Goal: Transaction & Acquisition: Purchase product/service

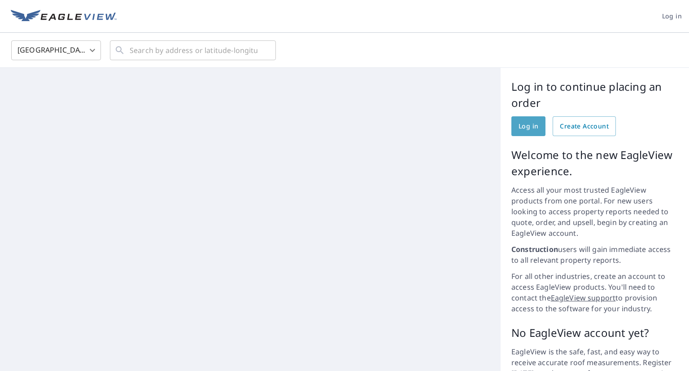
click at [519, 127] on span "Log in" at bounding box center [529, 126] width 20 height 11
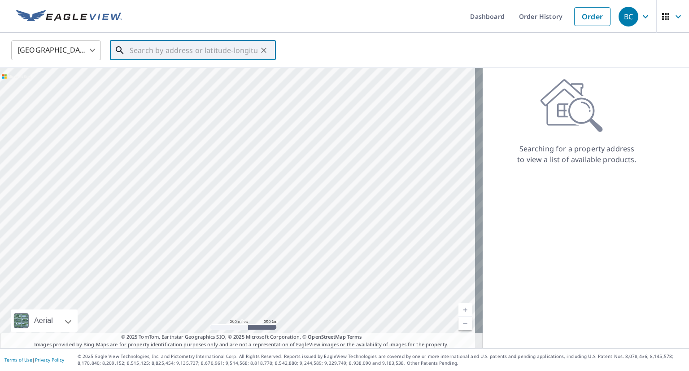
click at [222, 48] on input "text" at bounding box center [194, 50] width 128 height 25
paste input "[STREET_ADDRESS]"
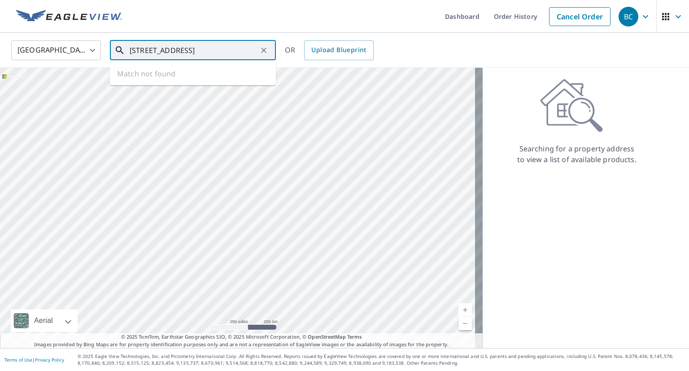
scroll to position [0, 31]
click at [185, 83] on p "Minnetonka, MN 55345" at bounding box center [198, 86] width 141 height 9
type input "[STREET_ADDRESS][PERSON_NAME]"
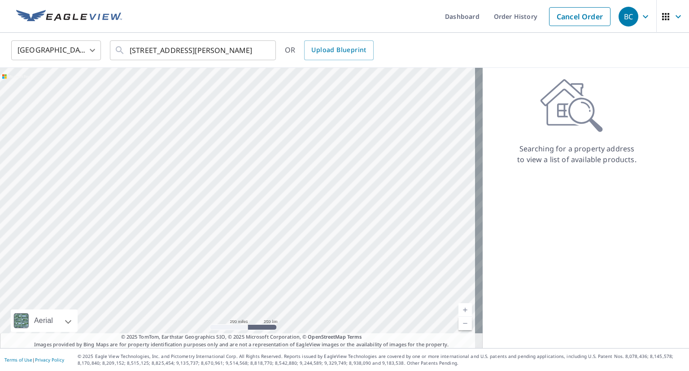
scroll to position [0, 0]
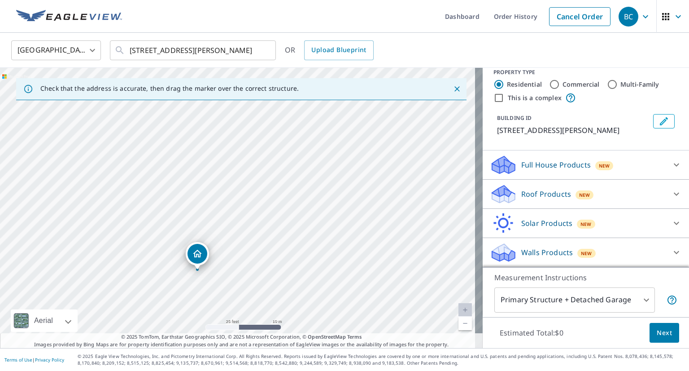
click at [623, 196] on div "Roof Products New" at bounding box center [578, 193] width 176 height 21
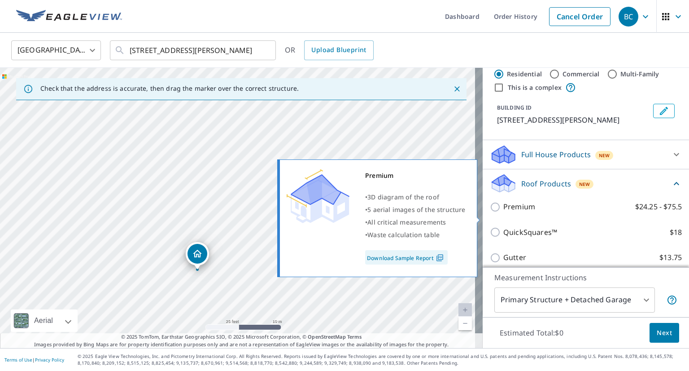
click at [547, 212] on label "Premium $24.25 - $75.5" at bounding box center [592, 206] width 179 height 11
click at [503, 212] on input "Premium $24.25 - $75.5" at bounding box center [496, 206] width 13 height 11
checkbox input "true"
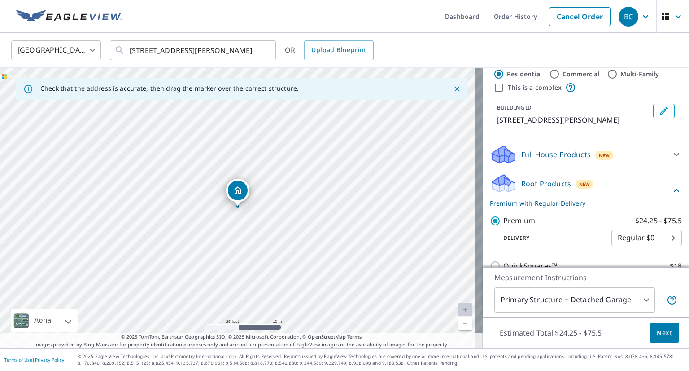
click at [634, 298] on body "BC BC Dashboard Order History Cancel Order [DEMOGRAPHIC_DATA][GEOGRAPHIC_DATA] …" at bounding box center [344, 185] width 689 height 371
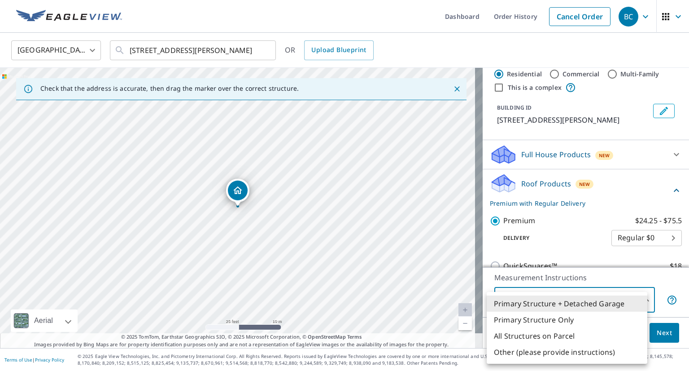
click at [605, 316] on li "Primary Structure Only" at bounding box center [567, 319] width 161 height 16
type input "2"
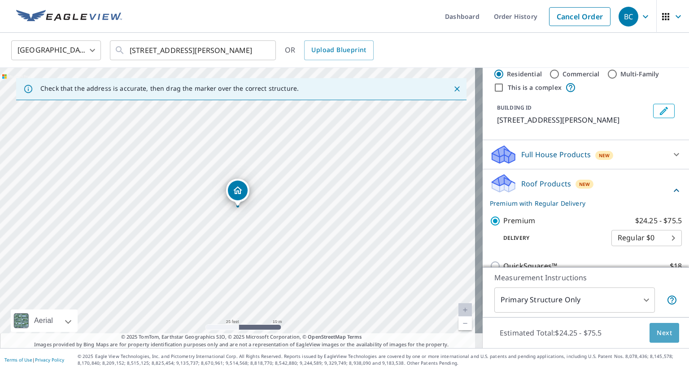
click at [650, 332] on button "Next" at bounding box center [665, 333] width 30 height 20
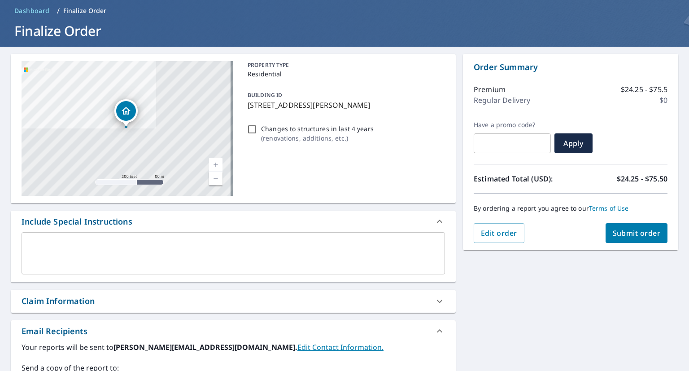
scroll to position [90, 0]
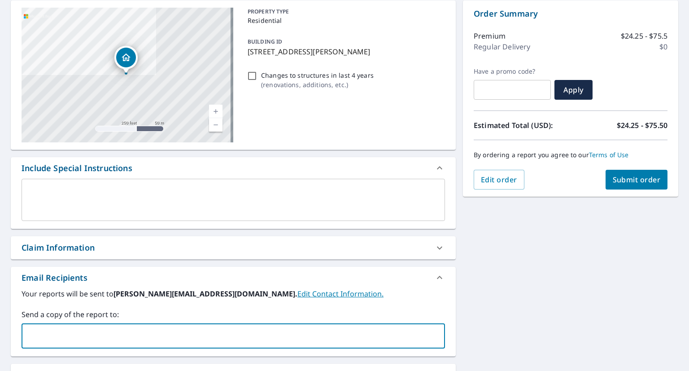
click at [259, 334] on input "text" at bounding box center [227, 335] width 402 height 17
type input "[PERSON_NAME][EMAIL_ADDRESS][DOMAIN_NAME]"
click at [625, 178] on span "Submit order" at bounding box center [637, 180] width 48 height 10
